Goal: Information Seeking & Learning: Learn about a topic

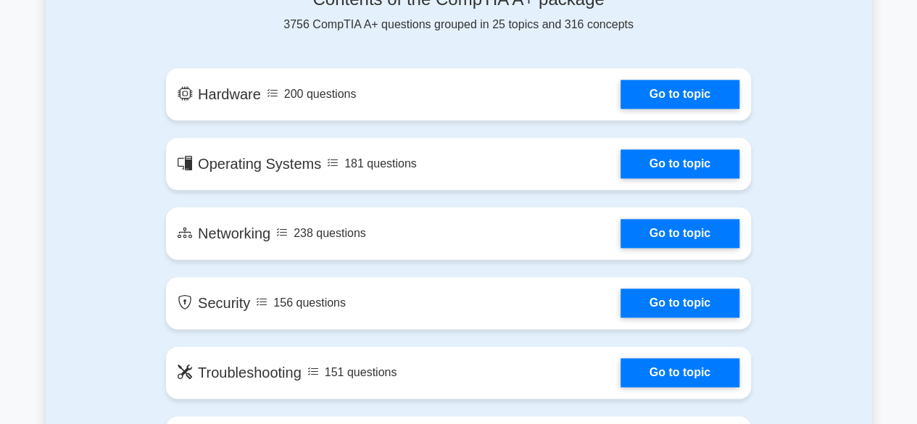
scroll to position [814, 0]
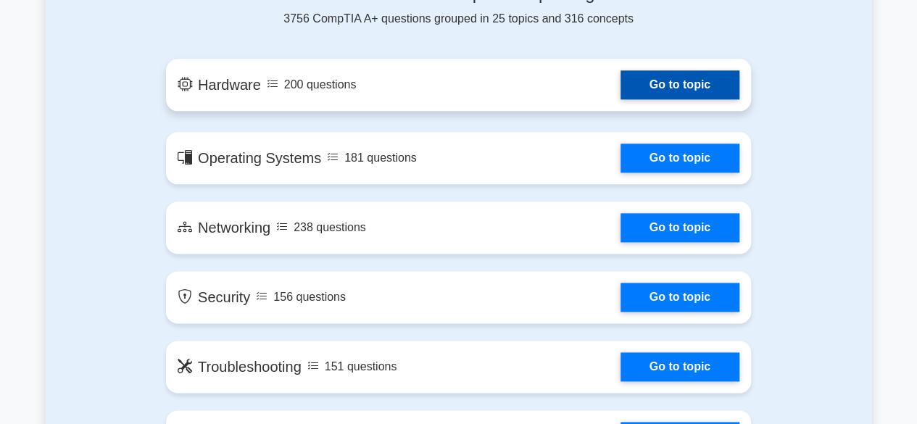
click at [709, 74] on link "Go to topic" at bounding box center [679, 84] width 119 height 29
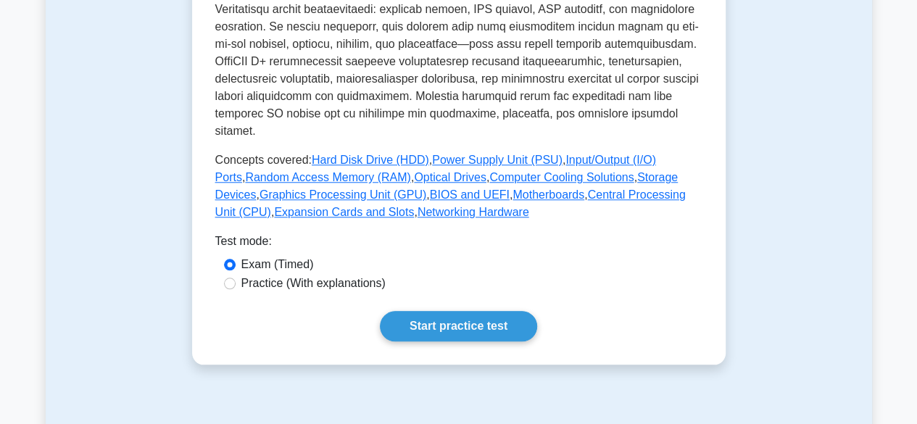
scroll to position [609, 0]
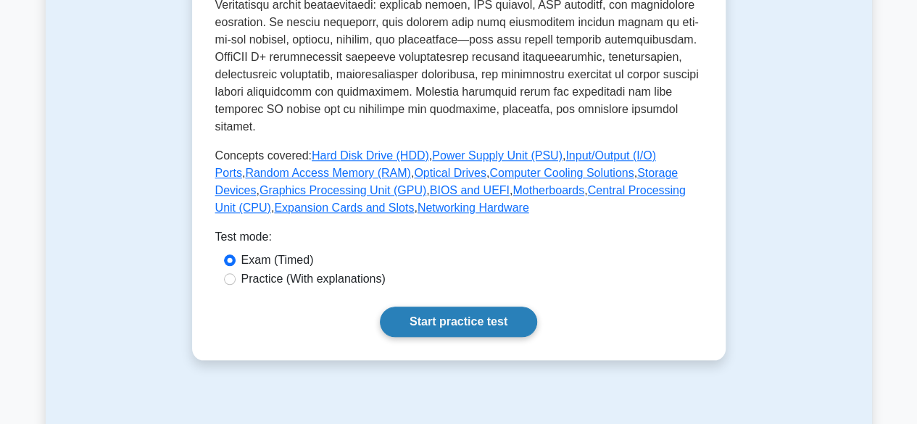
click at [453, 307] on link "Start practice test" at bounding box center [458, 322] width 157 height 30
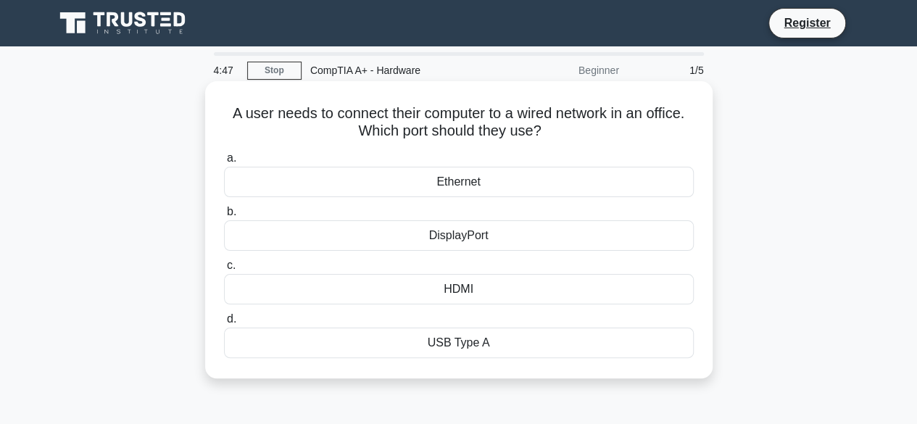
click at [474, 182] on div "Ethernet" at bounding box center [459, 182] width 470 height 30
click at [224, 163] on input "a. Ethernet" at bounding box center [224, 158] width 0 height 9
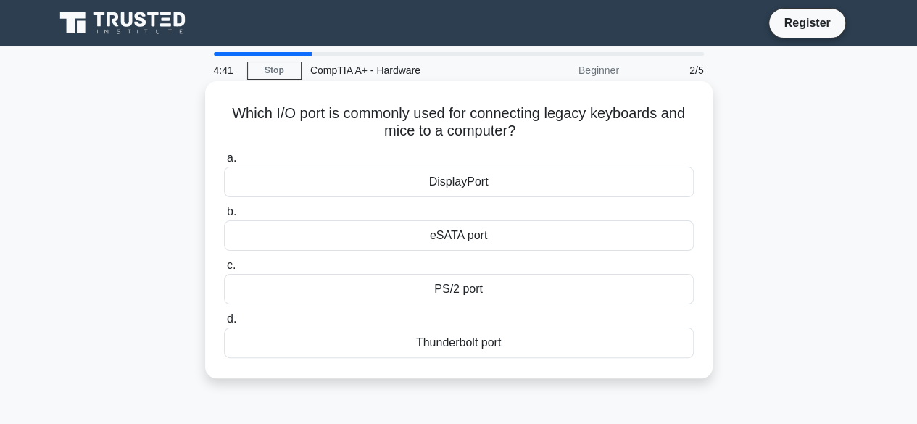
click at [497, 293] on div "PS/2 port" at bounding box center [459, 289] width 470 height 30
click at [224, 270] on input "c. PS/2 port" at bounding box center [224, 265] width 0 height 9
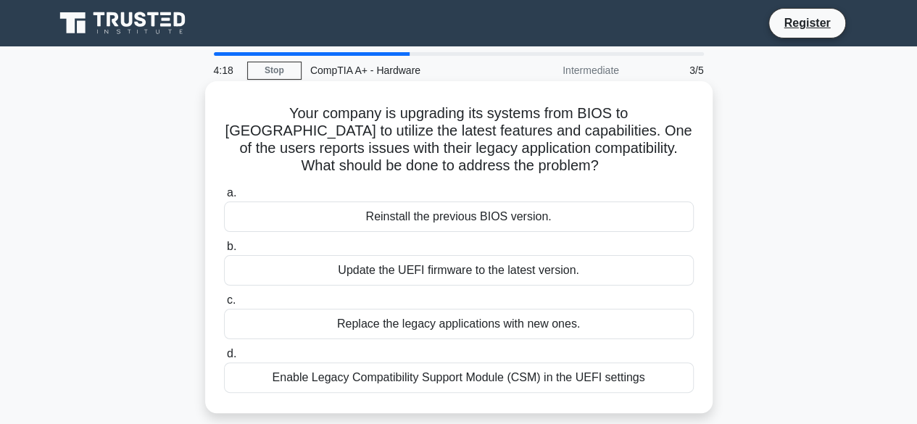
click at [561, 386] on div "Enable Legacy Compatibility Support Module (CSM) in the UEFI settings" at bounding box center [459, 377] width 470 height 30
click at [224, 359] on input "d. Enable Legacy Compatibility Support Module (CSM) in the UEFI settings" at bounding box center [224, 353] width 0 height 9
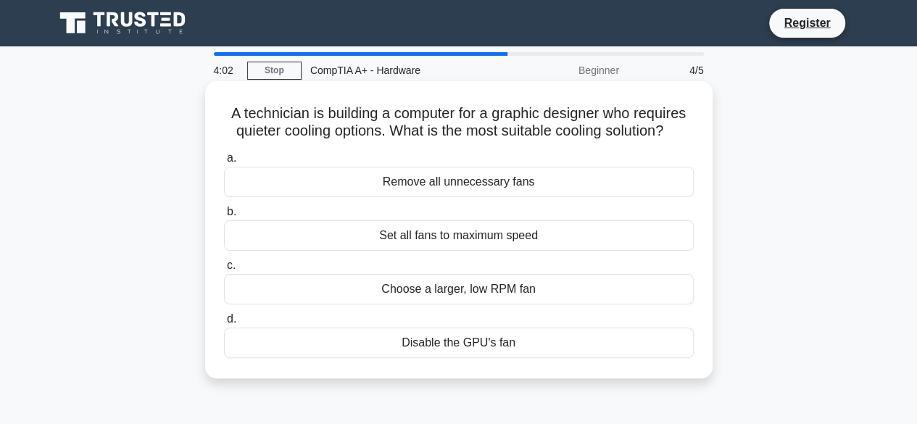
click at [442, 288] on div "Choose a larger, low RPM fan" at bounding box center [459, 289] width 470 height 30
click at [224, 270] on input "c. Choose a larger, low RPM fan" at bounding box center [224, 265] width 0 height 9
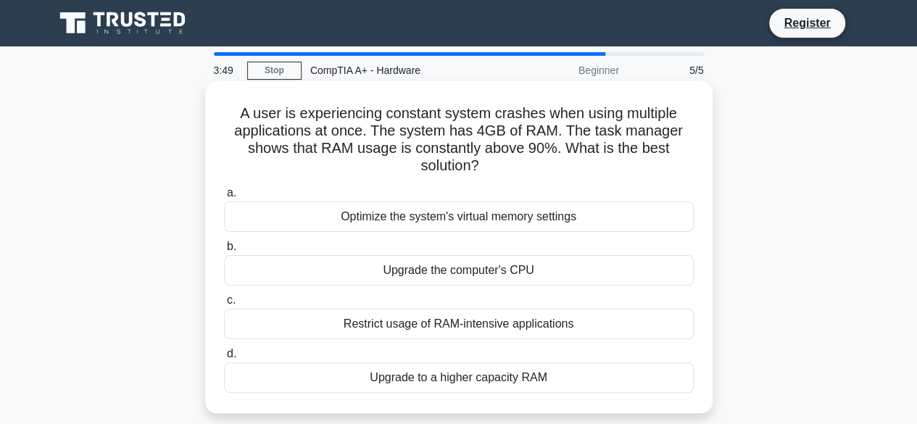
click at [515, 370] on div "Upgrade to a higher capacity RAM" at bounding box center [459, 377] width 470 height 30
click at [224, 359] on input "d. Upgrade to a higher capacity RAM" at bounding box center [224, 353] width 0 height 9
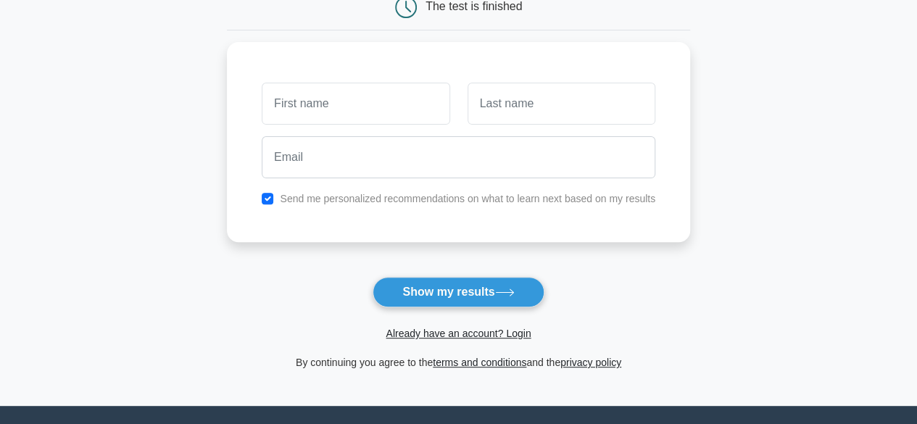
scroll to position [164, 0]
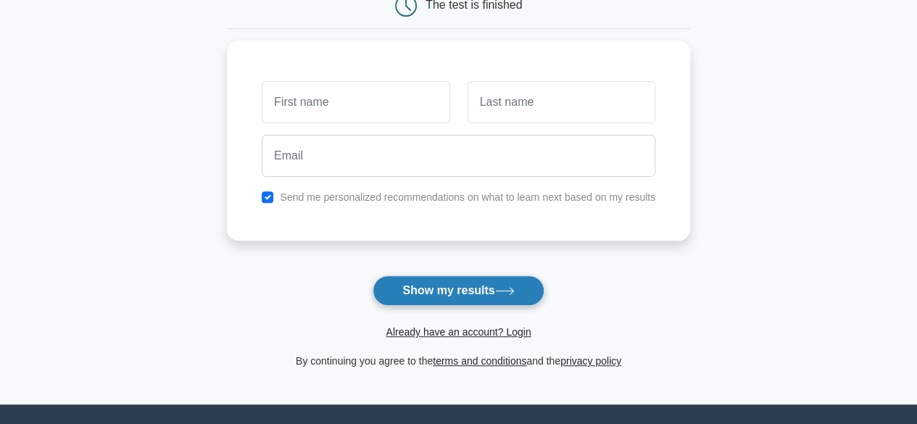
click at [456, 288] on button "Show my results" at bounding box center [458, 290] width 171 height 30
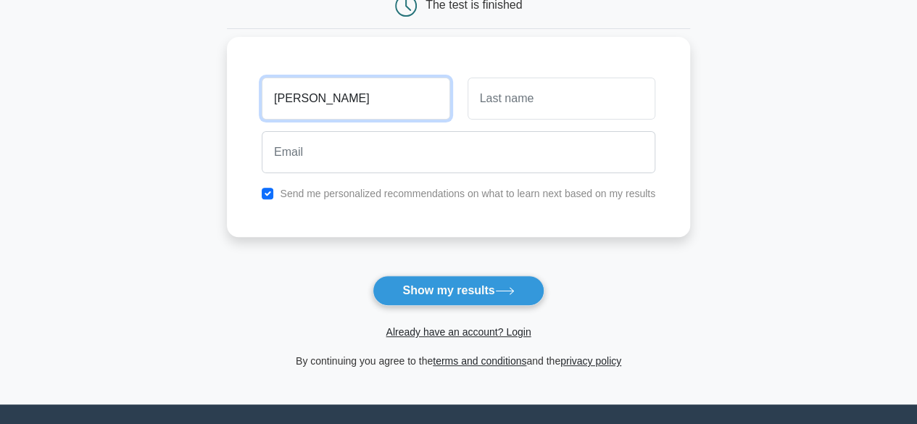
type input "roland"
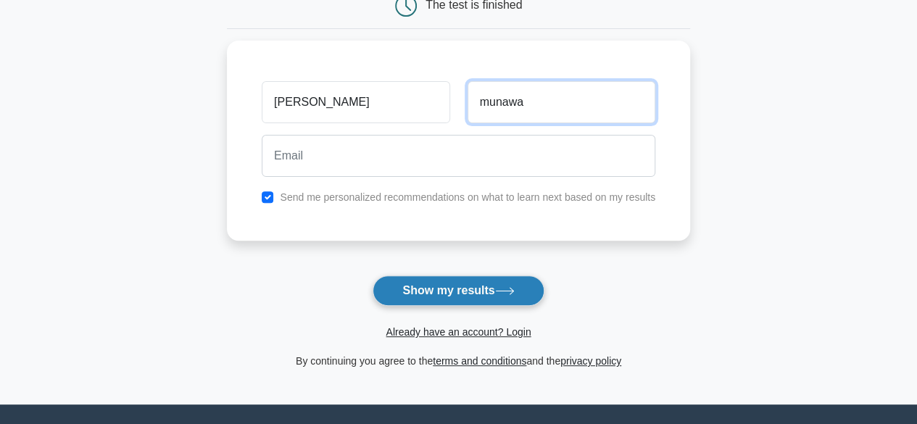
type input "munawa"
click at [428, 287] on button "Show my results" at bounding box center [458, 290] width 171 height 30
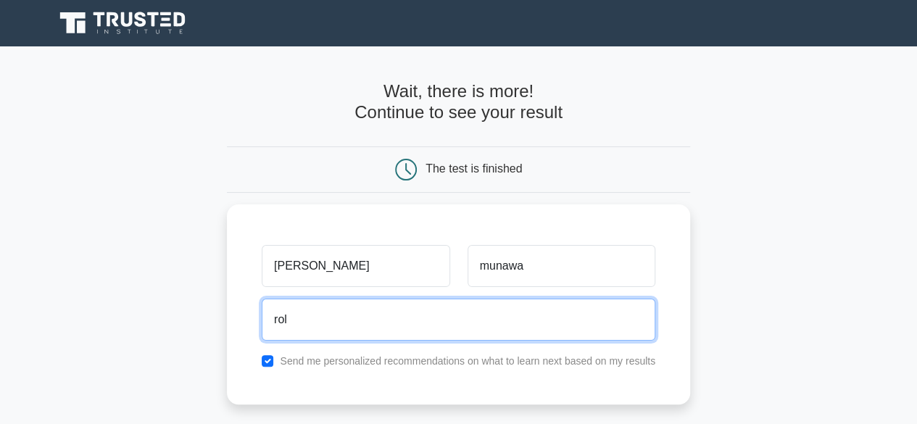
scroll to position [302, 0]
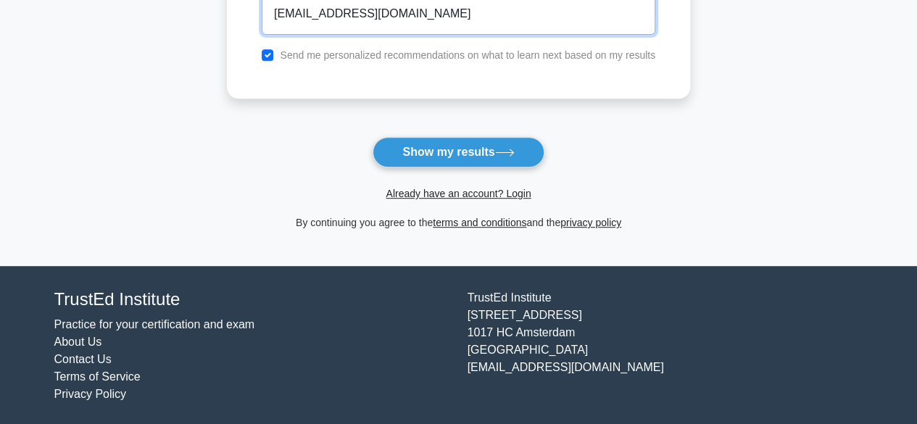
type input "rolandmunawa2@gmail.com"
click at [312, 51] on label "Send me personalized recommendations on what to learn next based on my results" at bounding box center [467, 55] width 375 height 12
click at [265, 49] on input "checkbox" at bounding box center [268, 55] width 12 height 12
checkbox input "false"
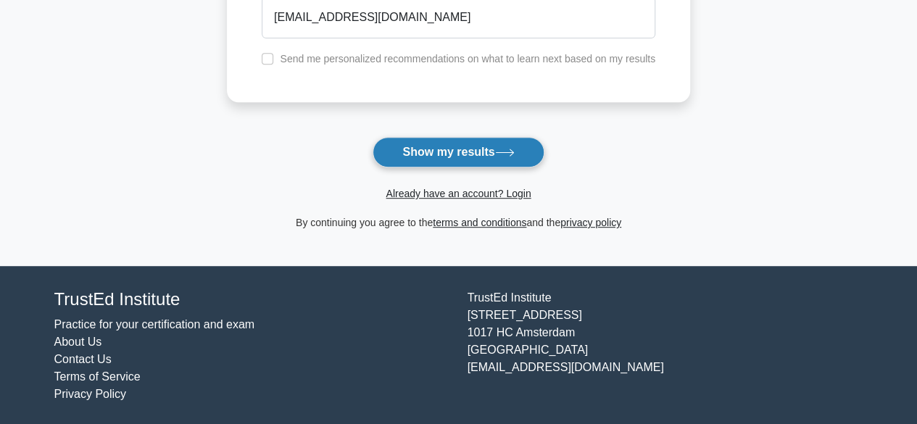
click at [439, 143] on button "Show my results" at bounding box center [458, 152] width 171 height 30
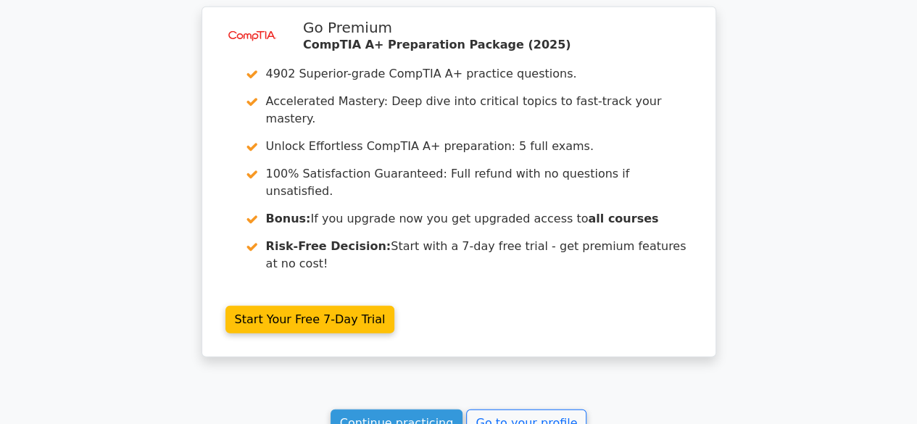
scroll to position [1926, 0]
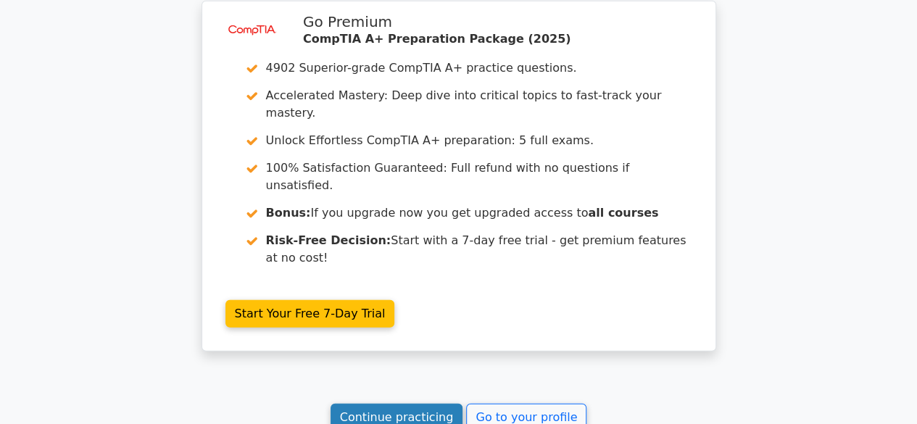
click at [436, 404] on link "Continue practicing" at bounding box center [397, 418] width 133 height 28
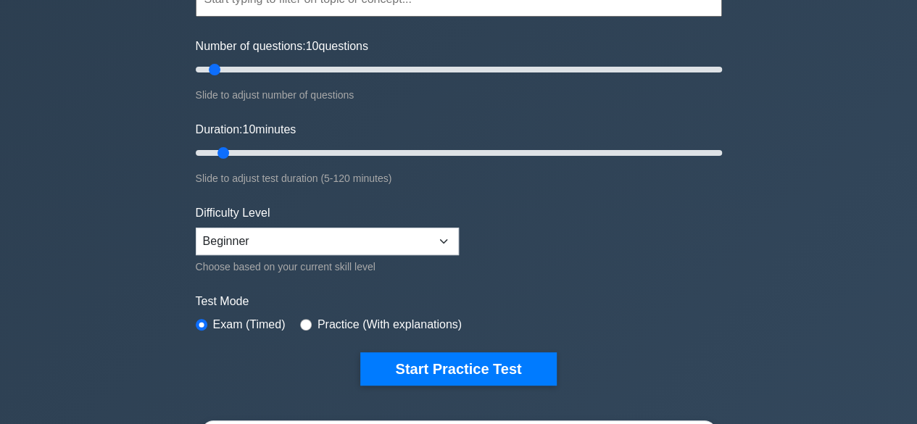
scroll to position [180, 0]
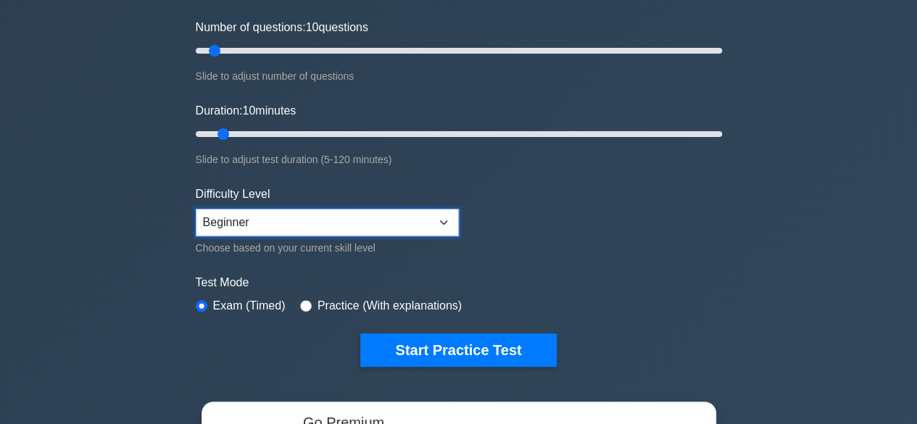
click at [386, 224] on select "Beginner Intermediate Expert" at bounding box center [327, 223] width 263 height 28
select select "expert"
click at [196, 209] on select "Beginner Intermediate Expert" at bounding box center [327, 223] width 263 height 28
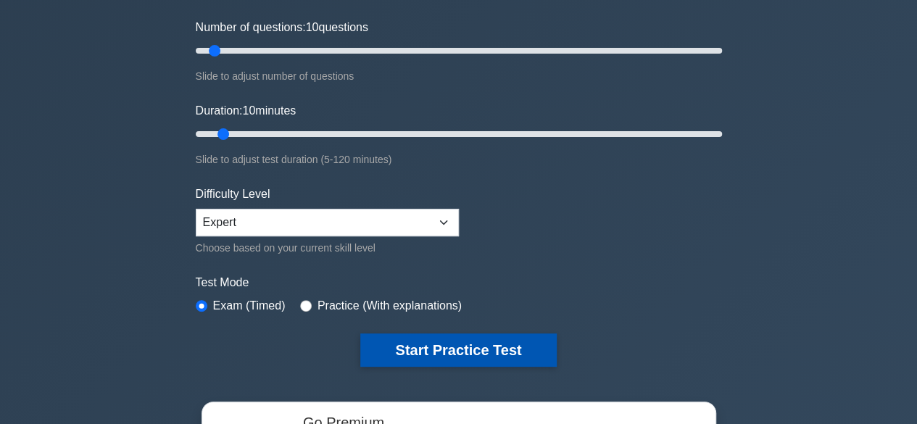
click at [446, 341] on button "Start Practice Test" at bounding box center [458, 349] width 196 height 33
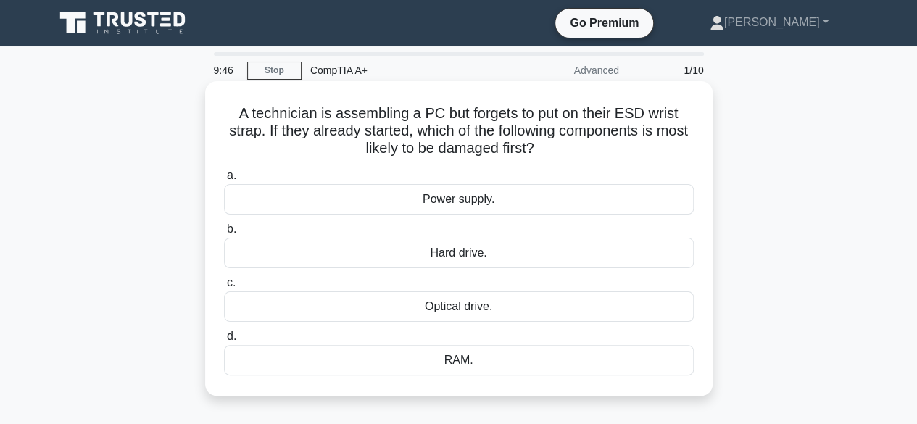
click at [454, 363] on div "RAM." at bounding box center [459, 360] width 470 height 30
click at [224, 341] on input "d. RAM." at bounding box center [224, 336] width 0 height 9
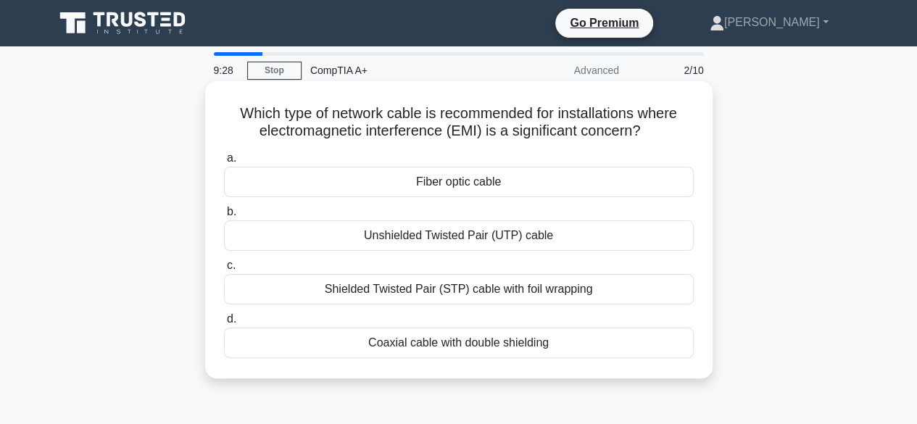
click at [512, 291] on div "Shielded Twisted Pair (STP) cable with foil wrapping" at bounding box center [459, 289] width 470 height 30
click at [224, 270] on input "c. Shielded Twisted Pair (STP) cable with foil wrapping" at bounding box center [224, 265] width 0 height 9
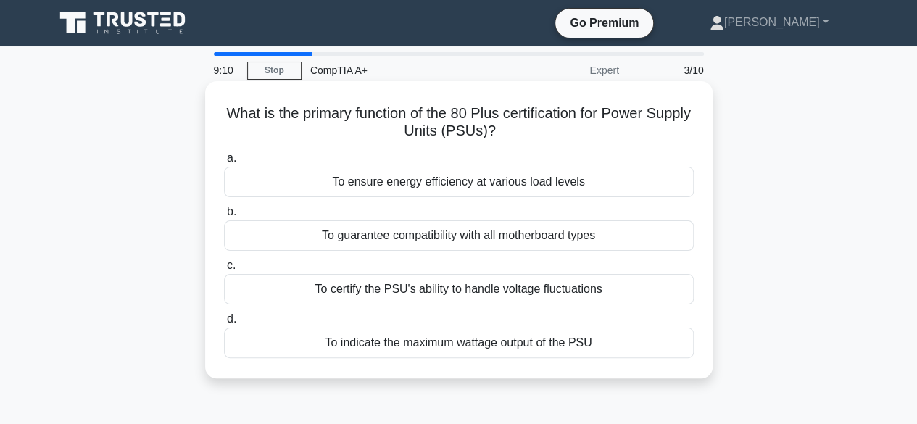
click at [504, 282] on div "To certify the PSU's ability to handle voltage fluctuations" at bounding box center [459, 289] width 470 height 30
click at [224, 270] on input "c. To certify the PSU's ability to handle voltage fluctuations" at bounding box center [224, 265] width 0 height 9
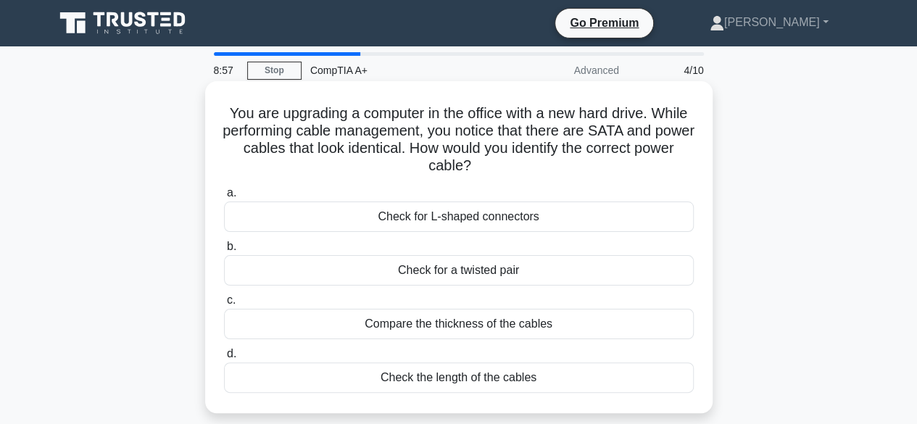
click at [507, 222] on div "Check for L-shaped connectors" at bounding box center [459, 217] width 470 height 30
click at [224, 198] on input "a. Check for L-shaped connectors" at bounding box center [224, 192] width 0 height 9
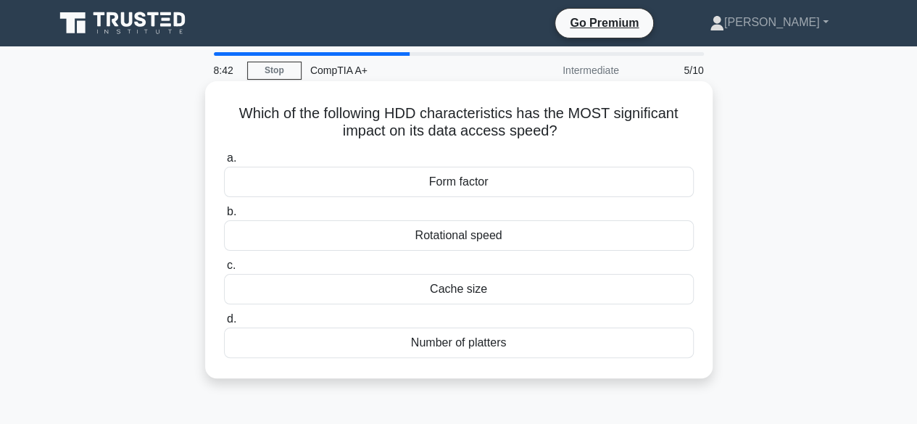
click at [468, 243] on div "Rotational speed" at bounding box center [459, 235] width 470 height 30
click at [224, 217] on input "b. Rotational speed" at bounding box center [224, 211] width 0 height 9
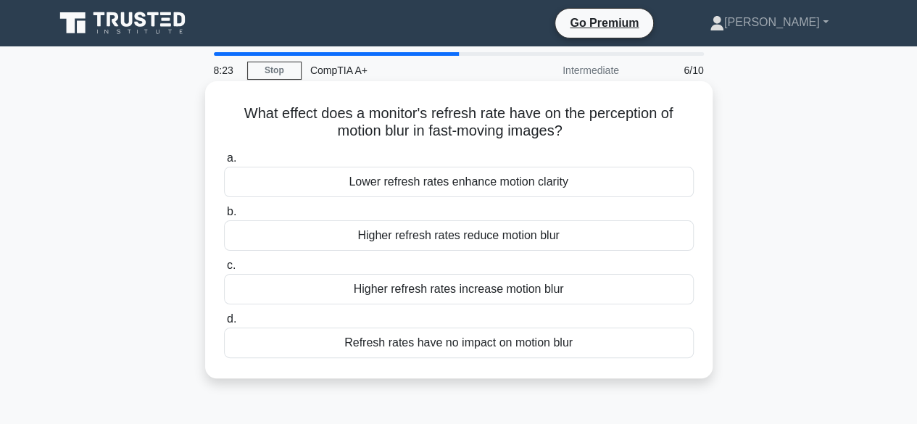
click at [474, 186] on div "Lower refresh rates enhance motion clarity" at bounding box center [459, 182] width 470 height 30
click at [224, 163] on input "a. Lower refresh rates enhance motion clarity" at bounding box center [224, 158] width 0 height 9
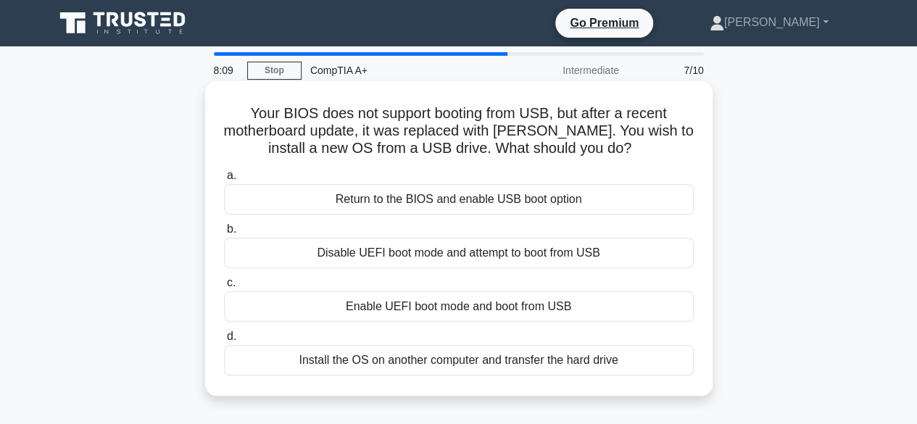
click at [502, 305] on div "Enable UEFI boot mode and boot from USB" at bounding box center [459, 306] width 470 height 30
click at [224, 288] on input "c. Enable UEFI boot mode and boot from USB" at bounding box center [224, 282] width 0 height 9
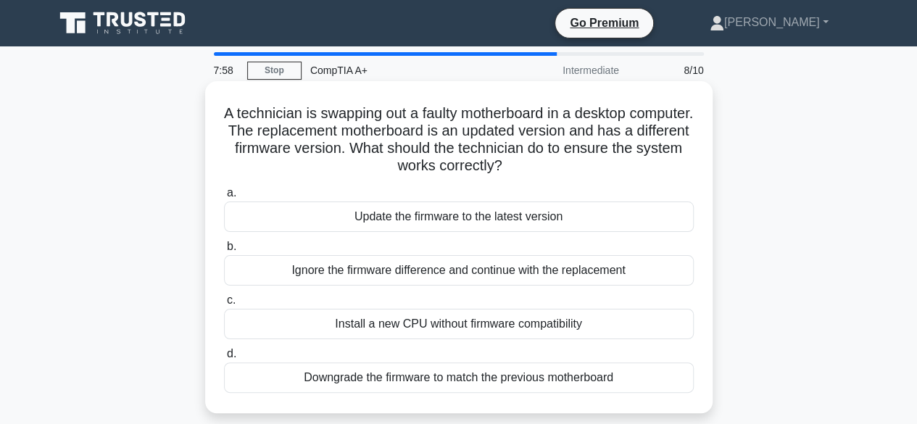
click at [454, 211] on div "Update the firmware to the latest version" at bounding box center [459, 217] width 470 height 30
click at [224, 198] on input "a. Update the firmware to the latest version" at bounding box center [224, 192] width 0 height 9
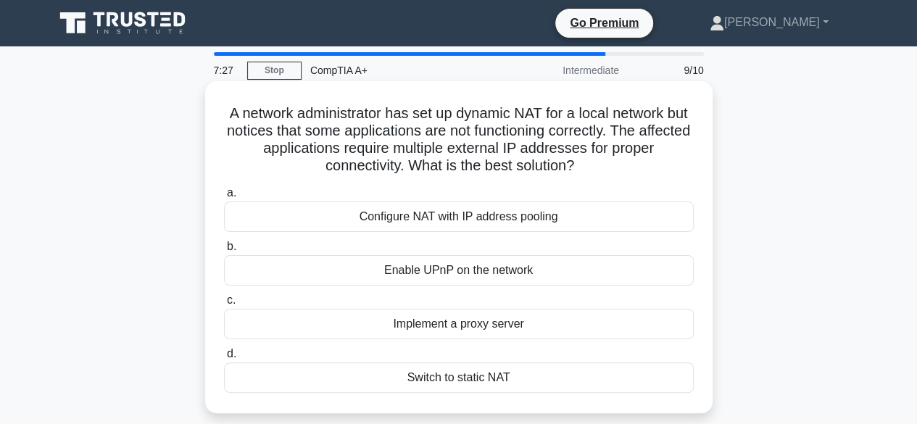
click at [471, 378] on div "Switch to static NAT" at bounding box center [459, 377] width 470 height 30
click at [224, 359] on input "d. Switch to static NAT" at bounding box center [224, 353] width 0 height 9
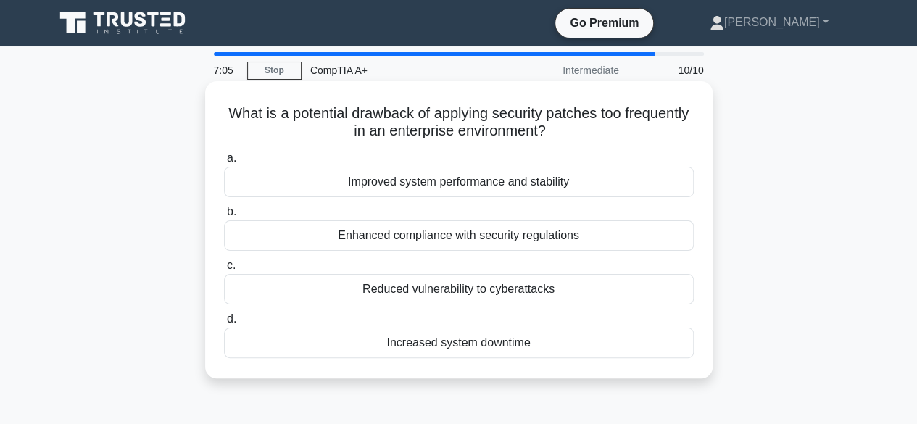
click at [505, 292] on div "Reduced vulnerability to cyberattacks" at bounding box center [459, 289] width 470 height 30
click at [224, 270] on input "c. Reduced vulnerability to cyberattacks" at bounding box center [224, 265] width 0 height 9
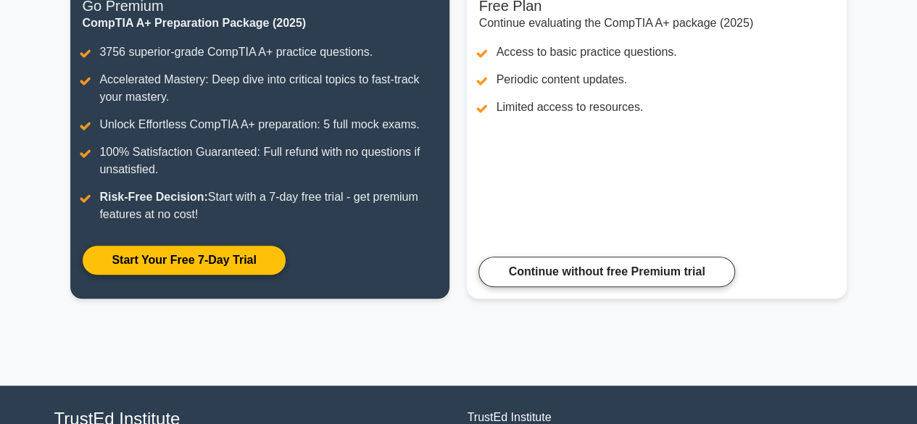
scroll to position [215, 0]
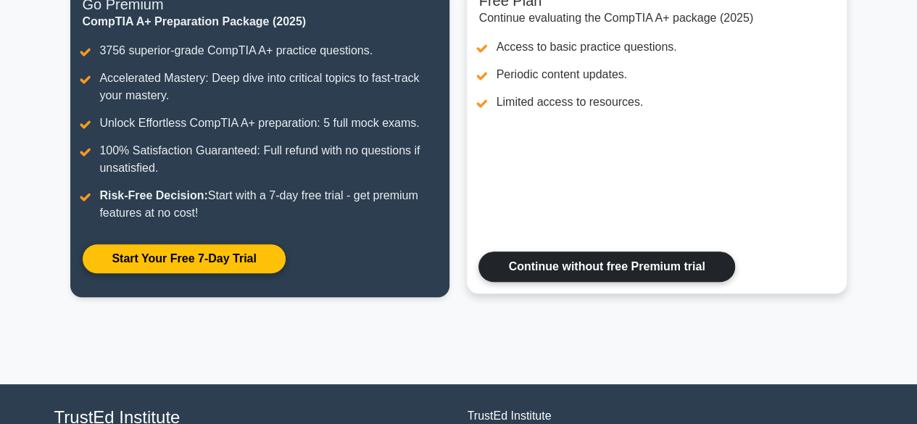
click at [597, 273] on link "Continue without free Premium trial" at bounding box center [606, 267] width 256 height 30
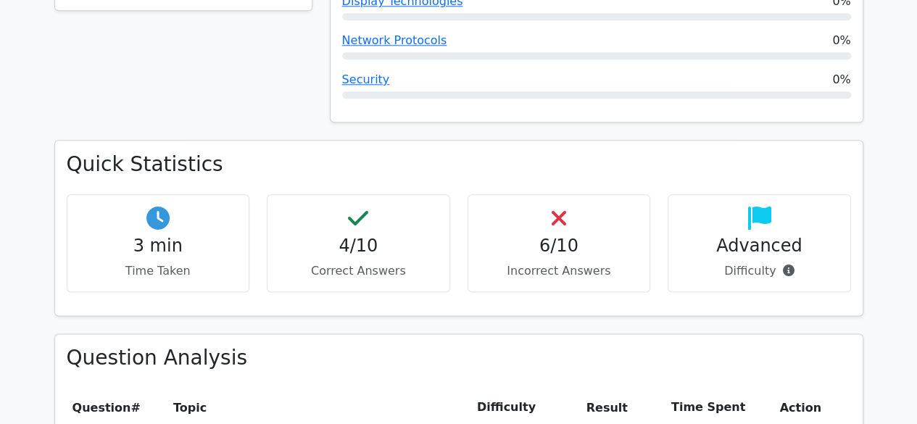
scroll to position [721, 0]
